Goal: Task Accomplishment & Management: Manage account settings

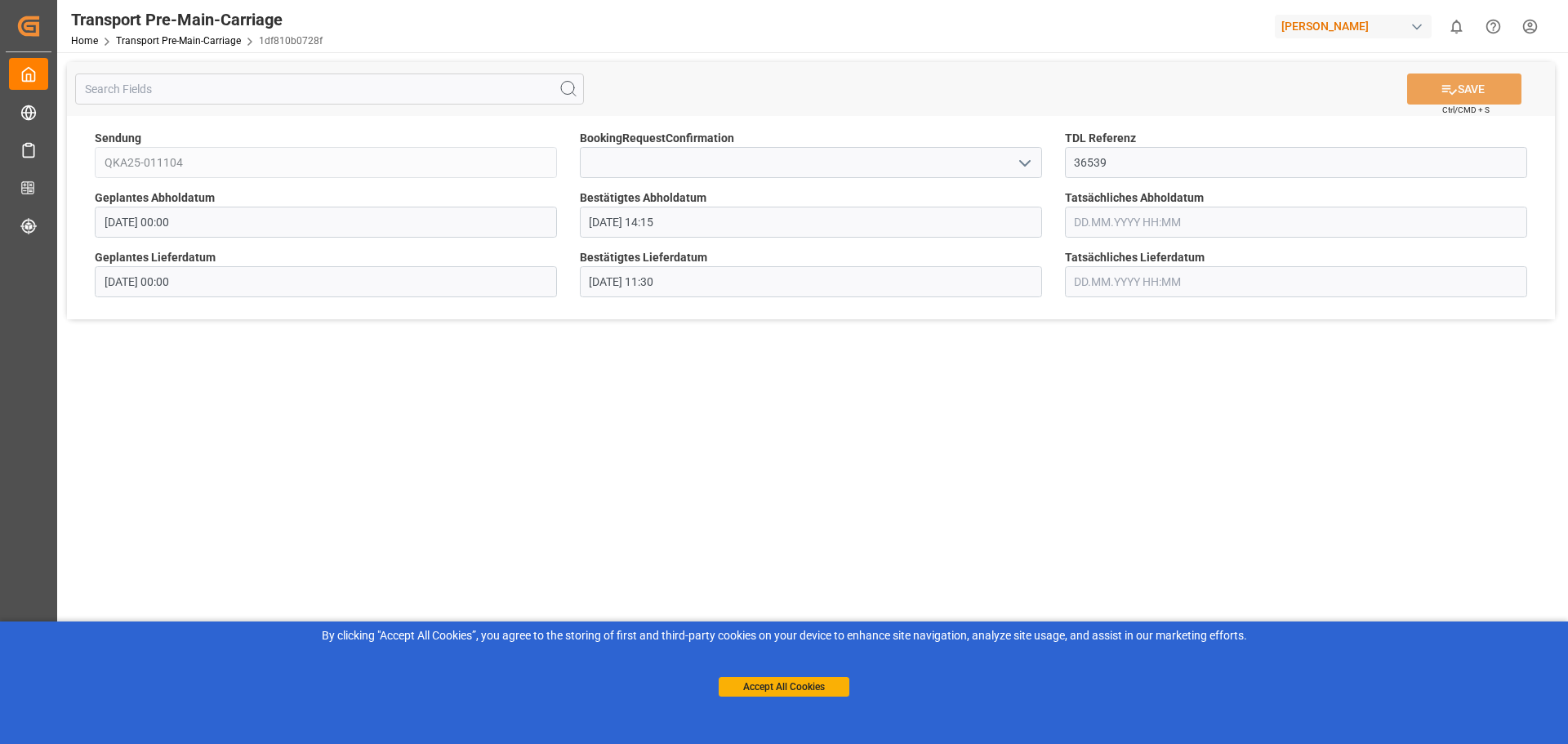
click at [670, 428] on main "SAVE Ctrl/CMD + S Sendung QKA25-011104 BookingRequestConfirmation TDL Referenz …" at bounding box center [811, 393] width 1508 height 683
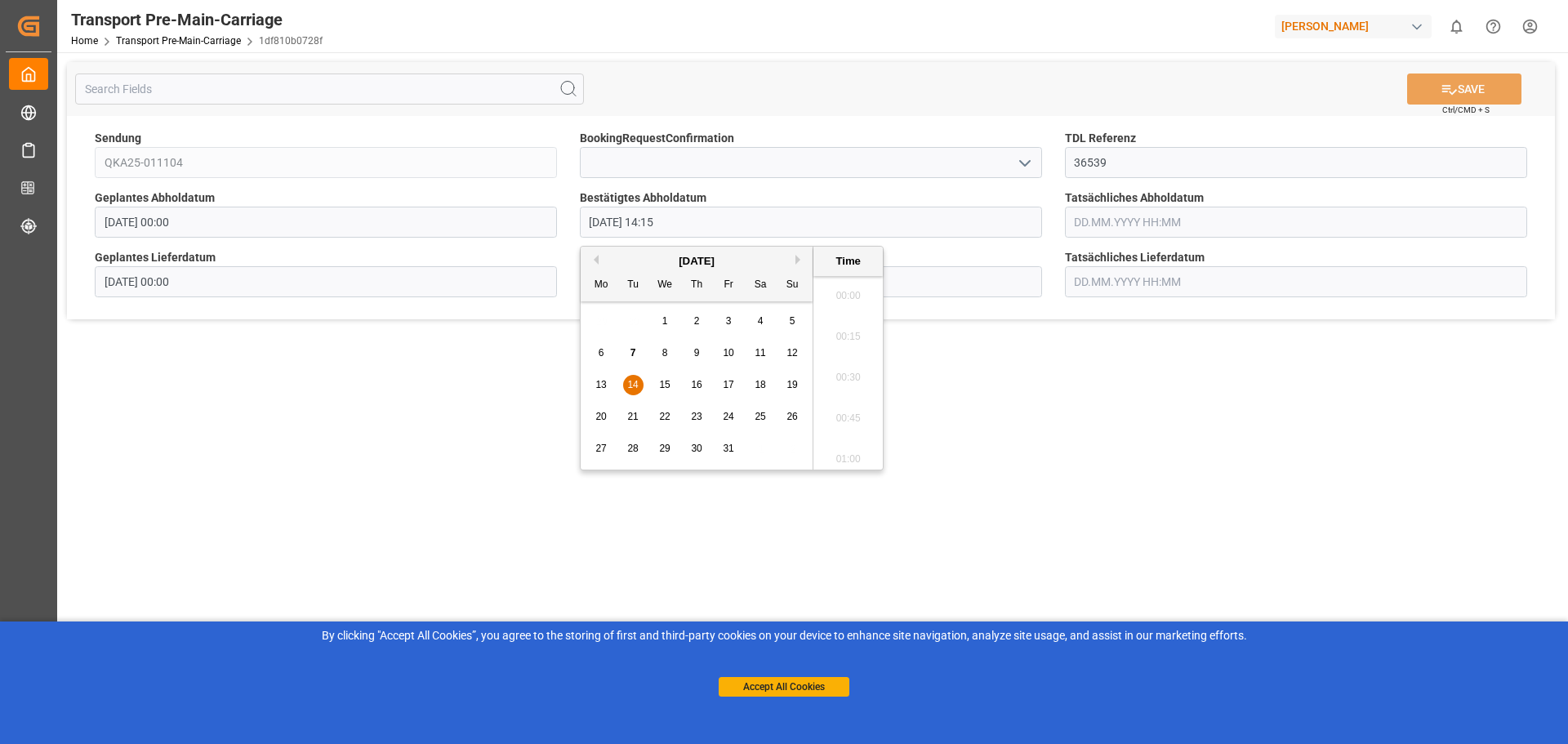
click at [724, 232] on input "[DATE] 14:15" at bounding box center [811, 222] width 463 height 31
click at [630, 379] on span "14" at bounding box center [632, 385] width 10 height 11
click at [843, 370] on li "14:15" at bounding box center [848, 372] width 70 height 41
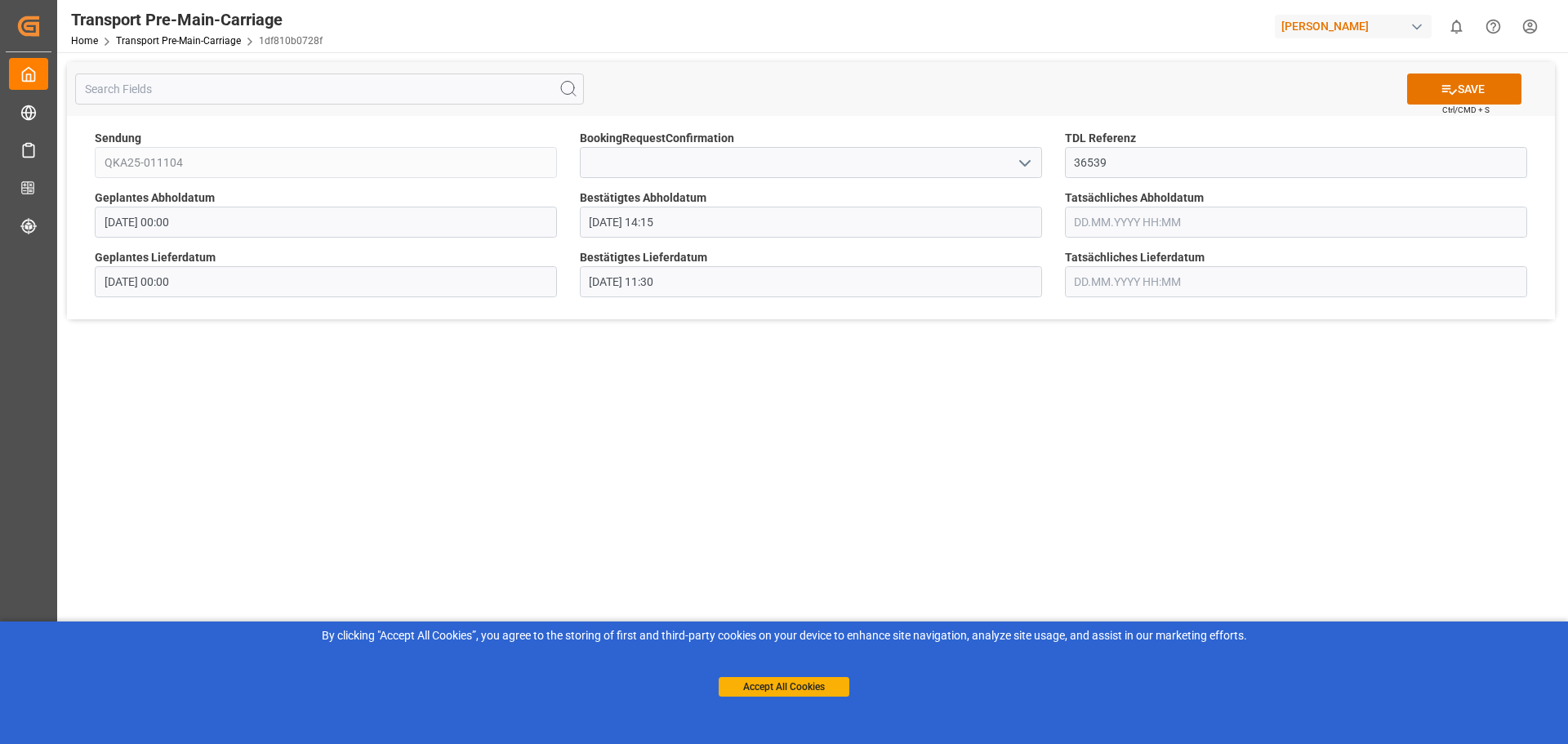
click at [664, 283] on input "[DATE] 11:30" at bounding box center [811, 281] width 463 height 31
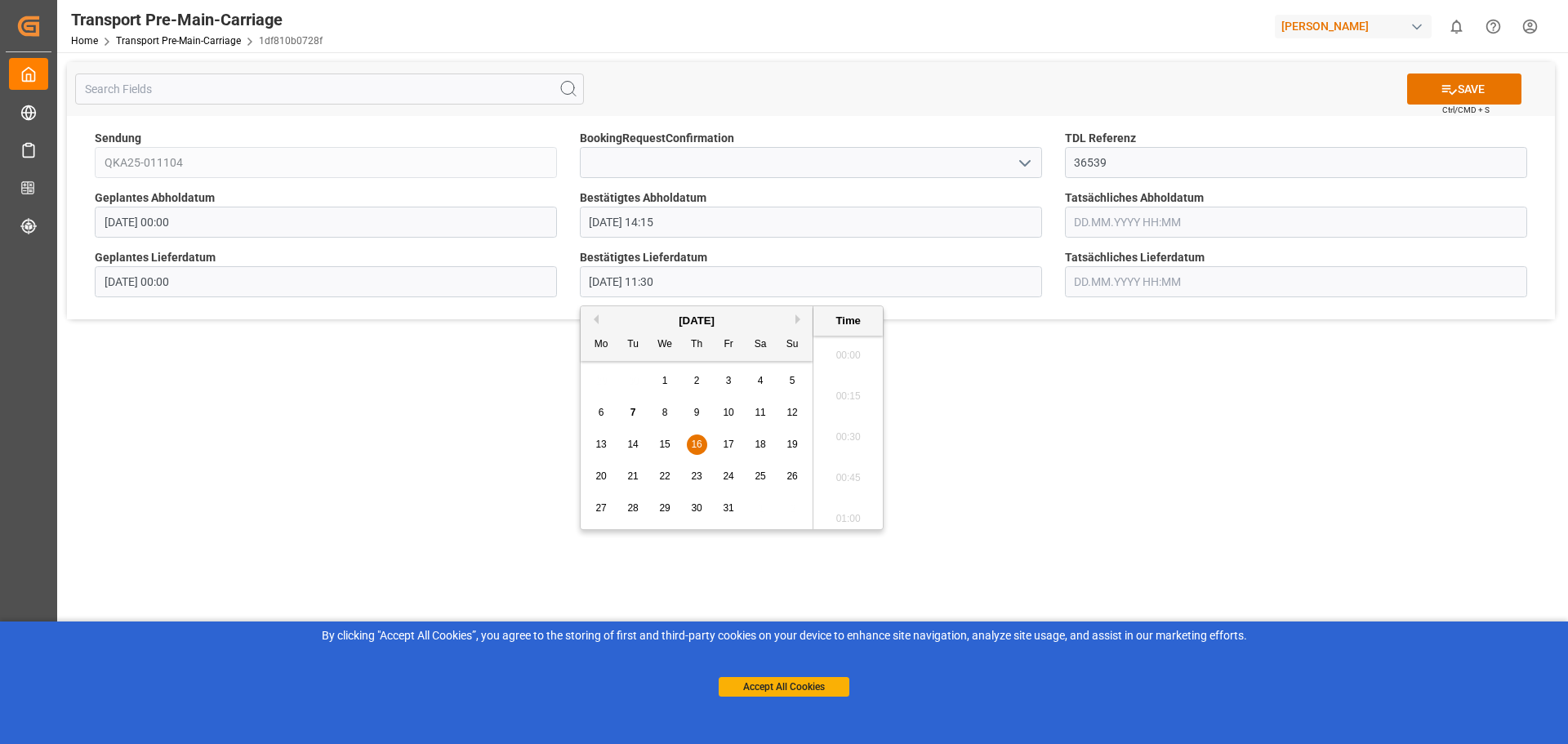
scroll to position [1803, 0]
click at [678, 439] on div "13 14 15 16 17 18 19" at bounding box center [697, 445] width 223 height 32
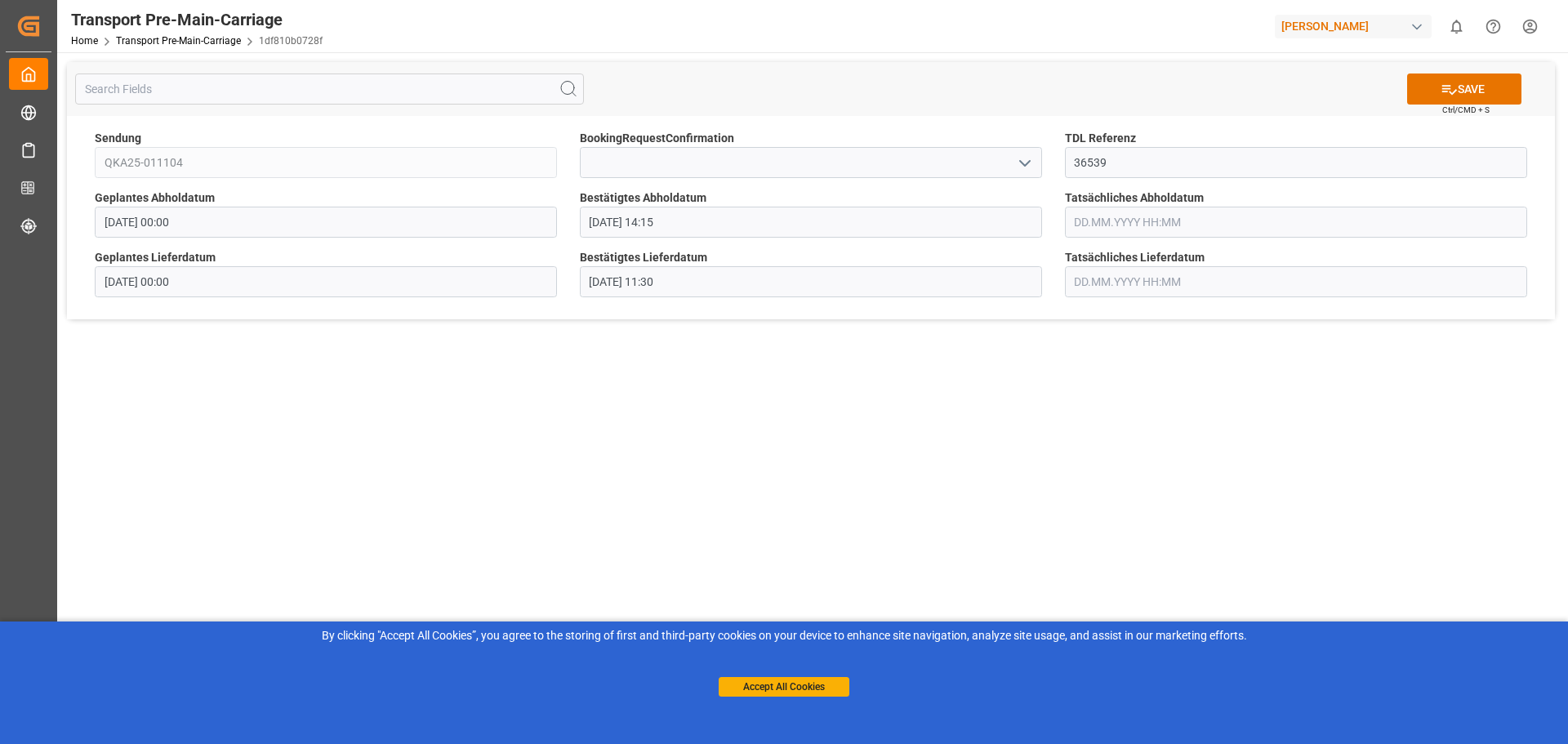
click at [1245, 450] on main "SAVE Ctrl/CMD + S Sendung QKA25-011104 BookingRequestConfirmation TDL Referenz …" at bounding box center [811, 393] width 1508 height 683
click at [1449, 95] on icon at bounding box center [1450, 89] width 17 height 17
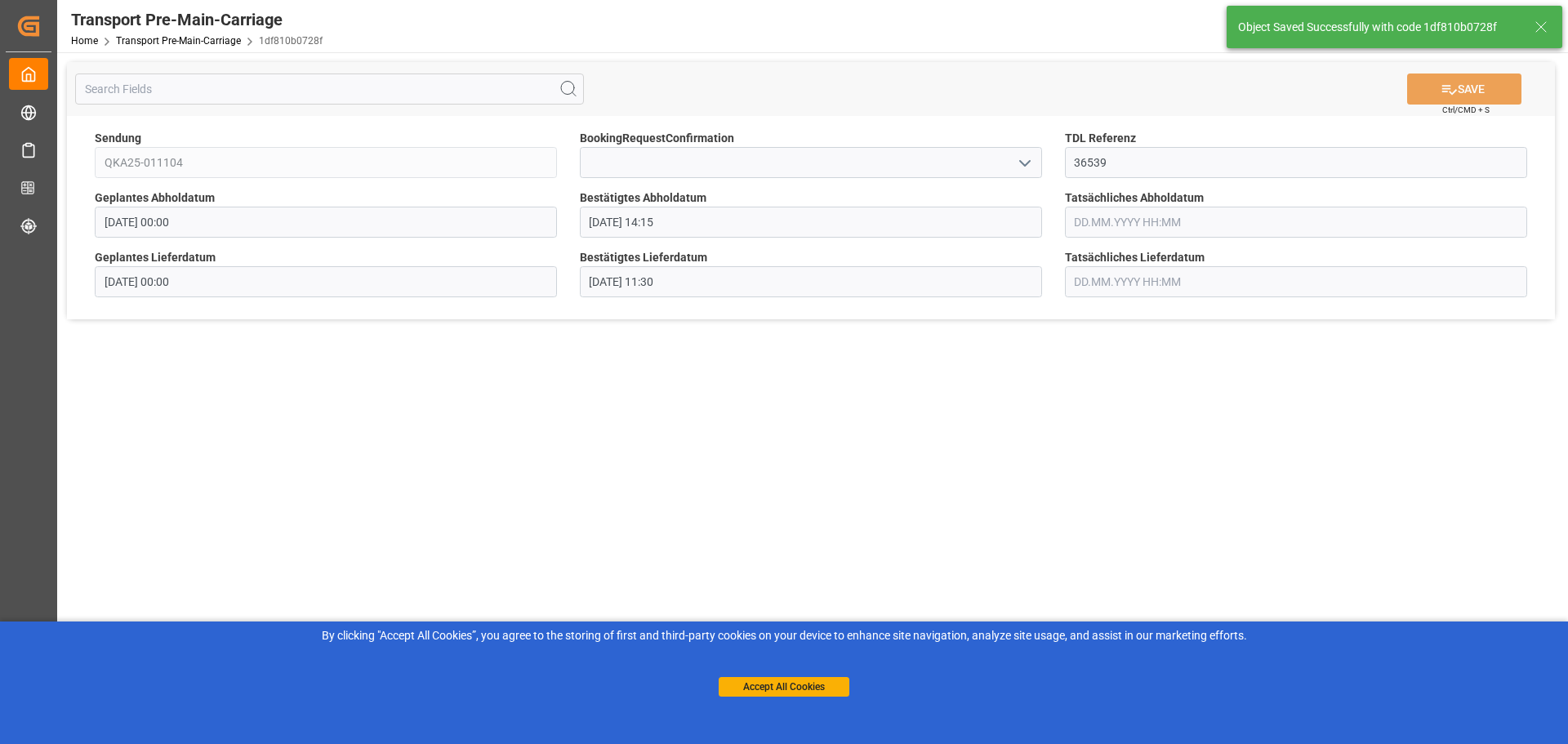
click at [1055, 423] on main "SAVE Ctrl/CMD + S Sendung QKA25-011104 BookingRequestConfirmation TDL Referenz …" at bounding box center [811, 393] width 1508 height 683
